Goal: Transaction & Acquisition: Book appointment/travel/reservation

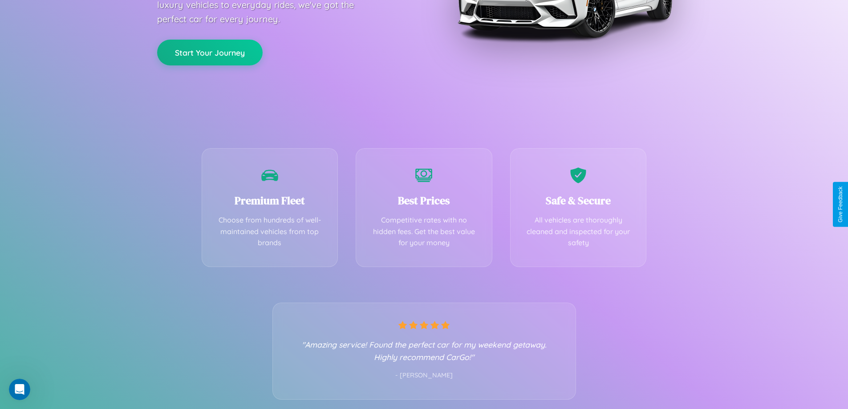
scroll to position [175, 0]
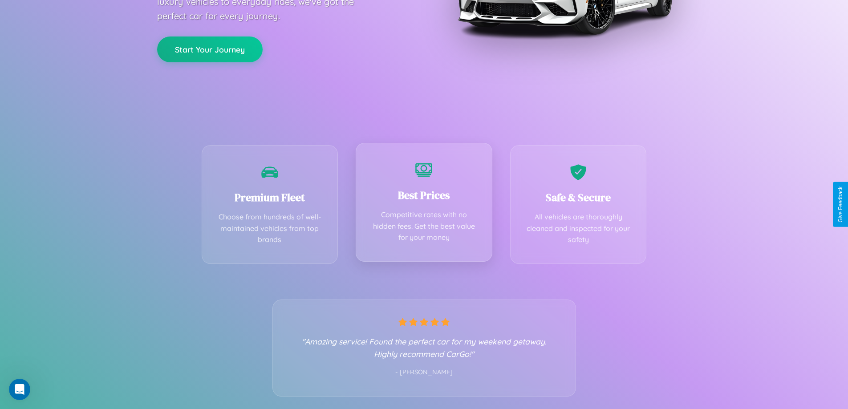
click at [424, 204] on div "Best Prices Competitive rates with no hidden fees. Get the best value for your …" at bounding box center [424, 202] width 137 height 119
click at [210, 49] on button "Start Your Journey" at bounding box center [209, 49] width 105 height 26
click at [210, 48] on button "Start Your Journey" at bounding box center [209, 49] width 105 height 26
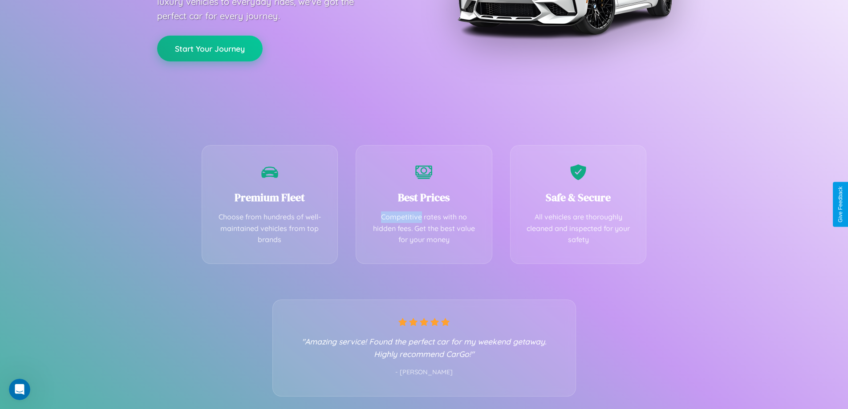
click at [210, 48] on button "Start Your Journey" at bounding box center [209, 49] width 105 height 26
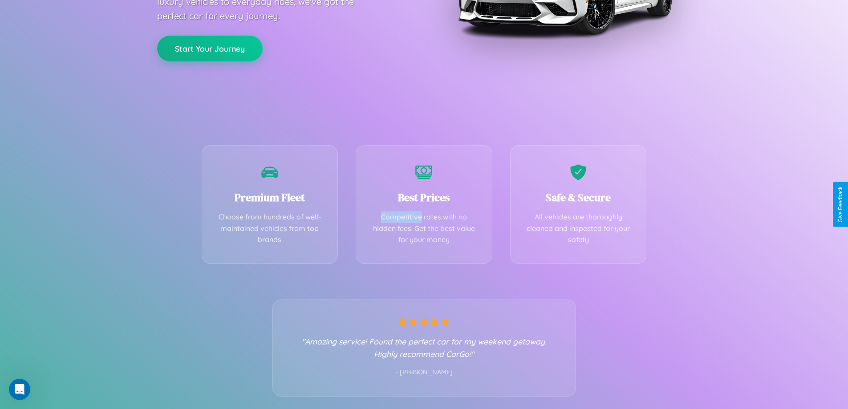
click at [210, 48] on button "Start Your Journey" at bounding box center [209, 49] width 105 height 26
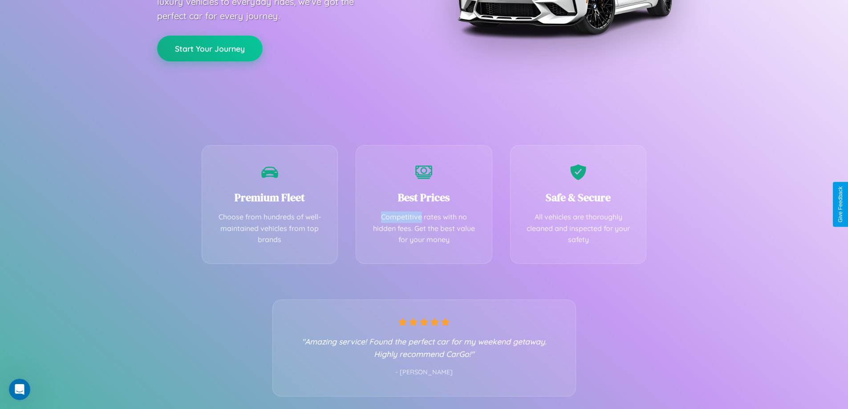
click at [210, 48] on button "Start Your Journey" at bounding box center [209, 49] width 105 height 26
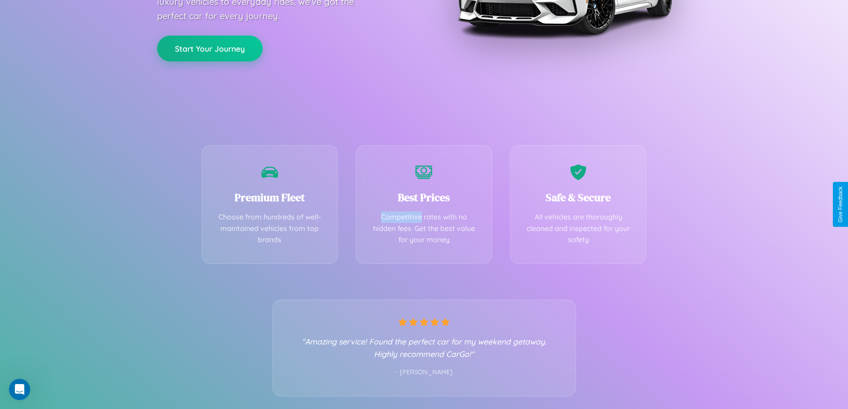
click at [210, 48] on button "Start Your Journey" at bounding box center [209, 49] width 105 height 26
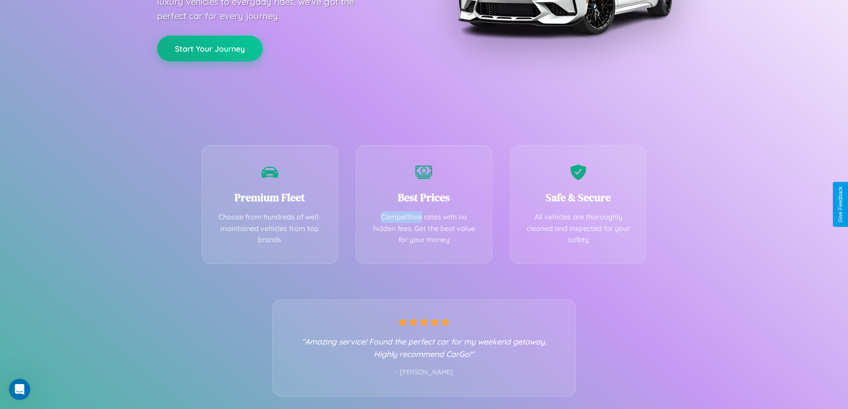
click at [210, 48] on button "Start Your Journey" at bounding box center [209, 49] width 105 height 26
